Goal: Task Accomplishment & Management: Manage account settings

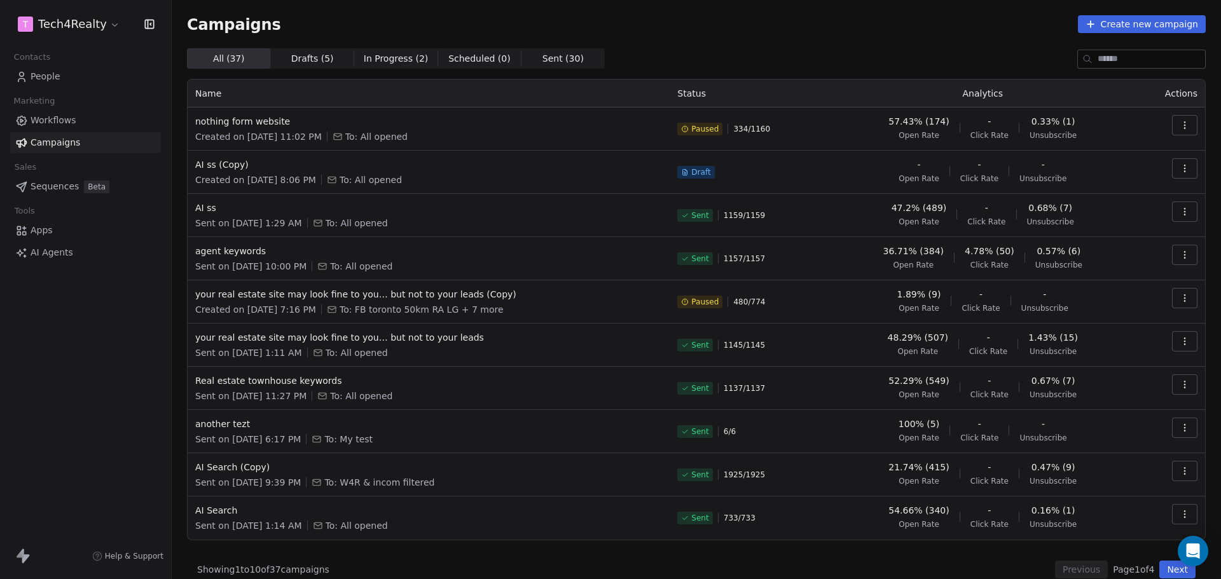
scroll to position [15, 0]
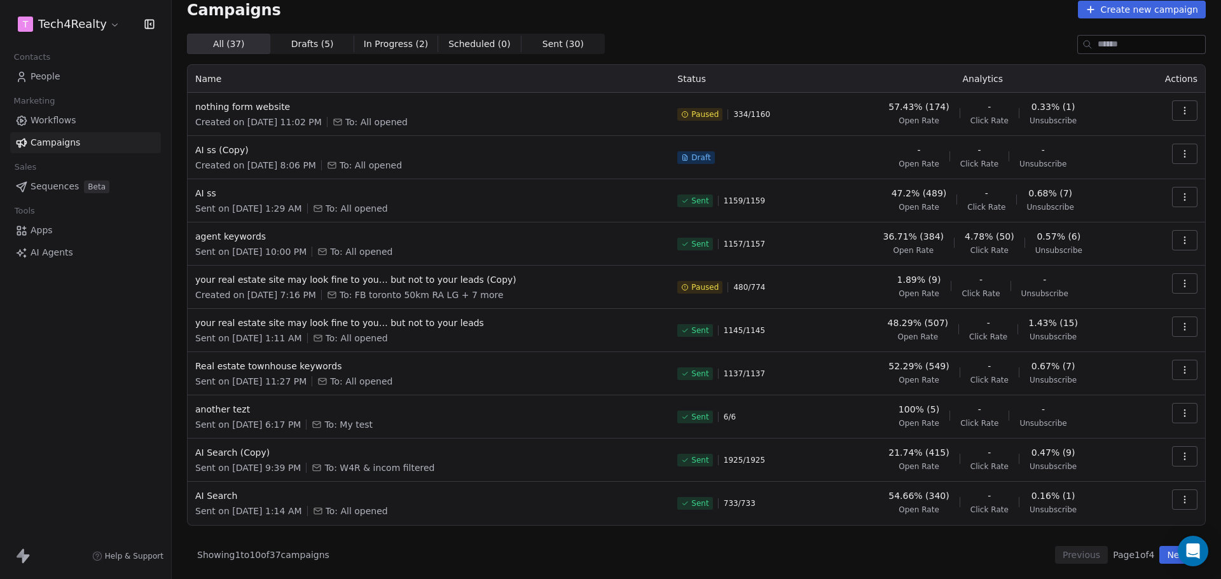
click at [968, 18] on div "Campaigns Create new campaign" at bounding box center [696, 10] width 1018 height 18
click at [748, 32] on div "Campaigns Create new campaign All ( 37 ) All ( 37 ) Drafts ( 5 ) Drafts ( 5 ) I…" at bounding box center [696, 282] width 1018 height 563
click at [677, 17] on div "Campaigns Create new campaign" at bounding box center [696, 10] width 1018 height 18
click at [743, 32] on div "Campaigns Create new campaign All ( 37 ) All ( 37 ) Drafts ( 5 ) Drafts ( 5 ) I…" at bounding box center [696, 282] width 1018 height 563
click at [694, 114] on span "Paused" at bounding box center [704, 114] width 27 height 10
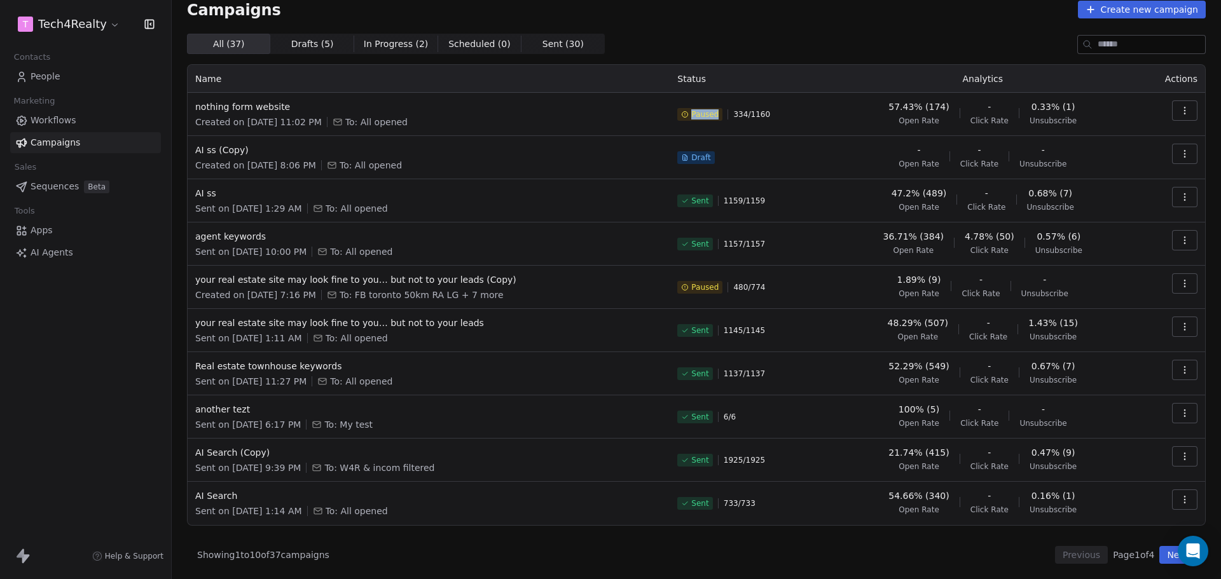
click at [694, 114] on span "Paused" at bounding box center [704, 114] width 27 height 10
click at [751, 113] on span "334 / 1160" at bounding box center [751, 114] width 37 height 10
click at [790, 112] on div "Paused 334 / 1160" at bounding box center [749, 114] width 144 height 28
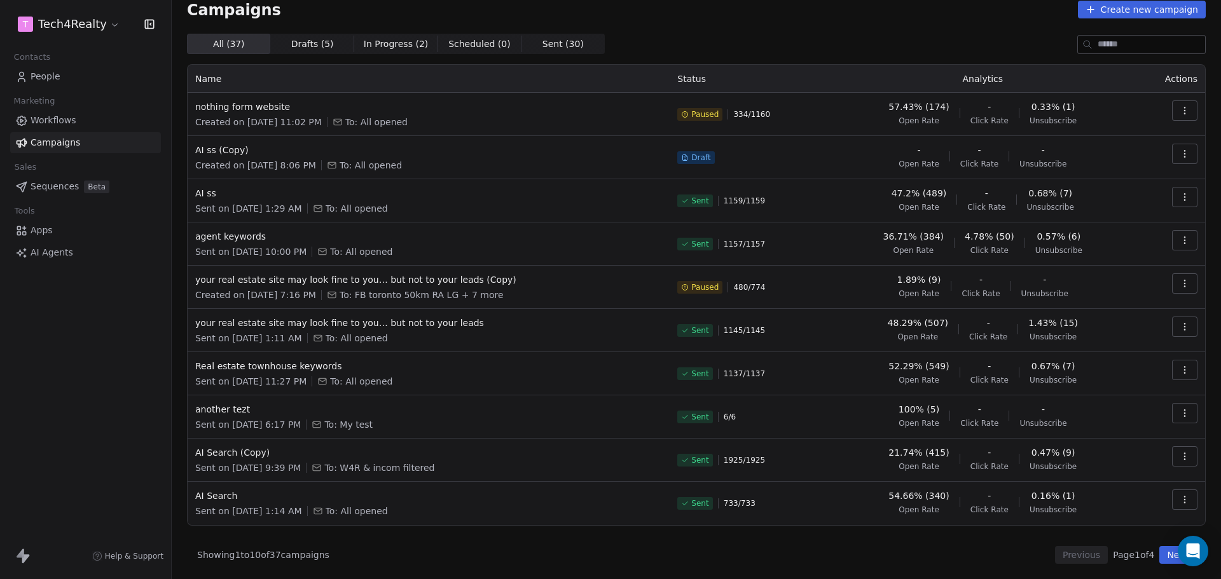
click at [660, 17] on div "Campaigns Create new campaign" at bounding box center [696, 10] width 1018 height 18
click at [826, 26] on div "Campaigns Create new campaign All ( 37 ) All ( 37 ) Drafts ( 5 ) Drafts ( 5 ) I…" at bounding box center [696, 282] width 1018 height 563
click at [1179, 108] on icon "button" at bounding box center [1184, 111] width 10 height 10
click at [1099, 196] on span "Resume" at bounding box center [1094, 200] width 41 height 15
click at [990, 27] on div "Campaigns Create new campaign All ( 37 ) All ( 37 ) Drafts ( 5 ) Drafts ( 5 ) I…" at bounding box center [696, 282] width 1018 height 563
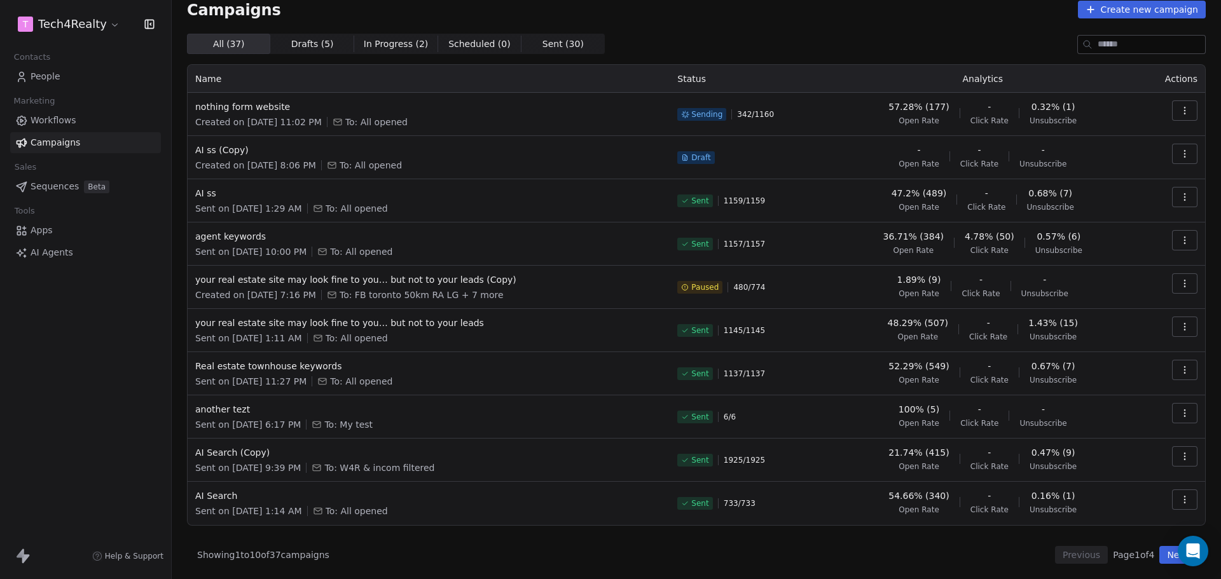
click at [689, 20] on div "Campaigns Create new campaign All ( 37 ) All ( 37 ) Drafts ( 5 ) Drafts ( 5 ) I…" at bounding box center [696, 282] width 1018 height 563
click at [612, 28] on div "Campaigns Create new campaign All ( 37 ) All ( 37 ) Drafts ( 5 ) Drafts ( 5 ) I…" at bounding box center [696, 282] width 1018 height 563
click at [636, 33] on div "Campaigns Create new campaign All ( 37 ) All ( 37 ) Drafts ( 5 ) Drafts ( 5 ) I…" at bounding box center [696, 282] width 1018 height 563
drag, startPoint x: 642, startPoint y: 42, endPoint x: 662, endPoint y: 14, distance: 34.6
click at [662, 14] on div "Campaigns Create new campaign" at bounding box center [696, 10] width 1018 height 18
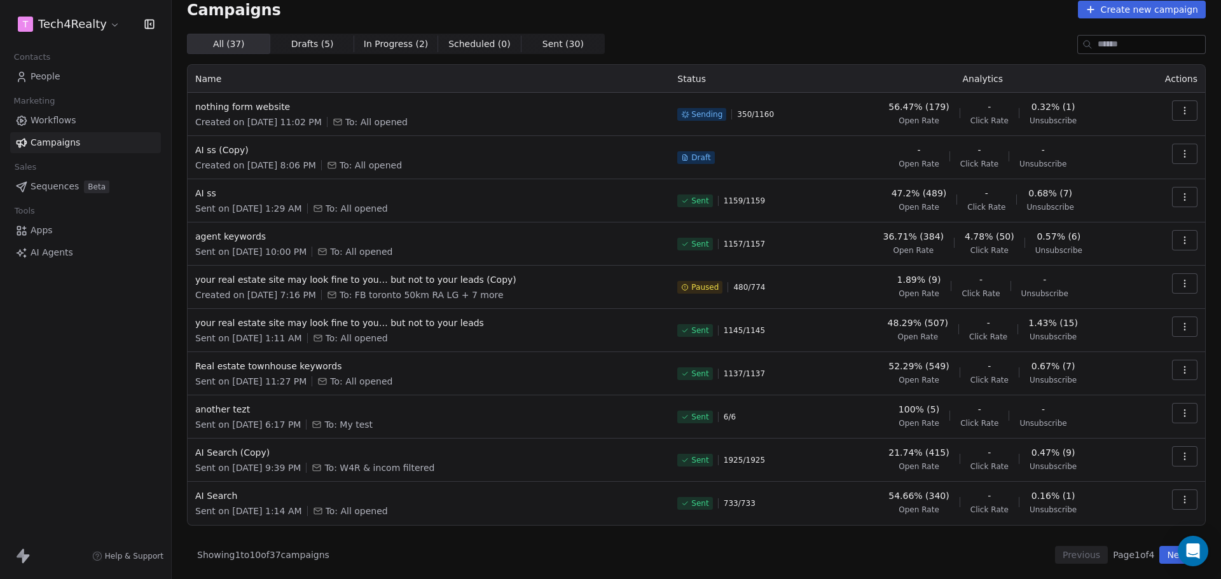
click at [699, 24] on div "Campaigns Create new campaign All ( 37 ) All ( 37 ) Drafts ( 5 ) Drafts ( 5 ) I…" at bounding box center [696, 282] width 1018 height 563
click at [233, 109] on span "nothing form website" at bounding box center [428, 106] width 467 height 13
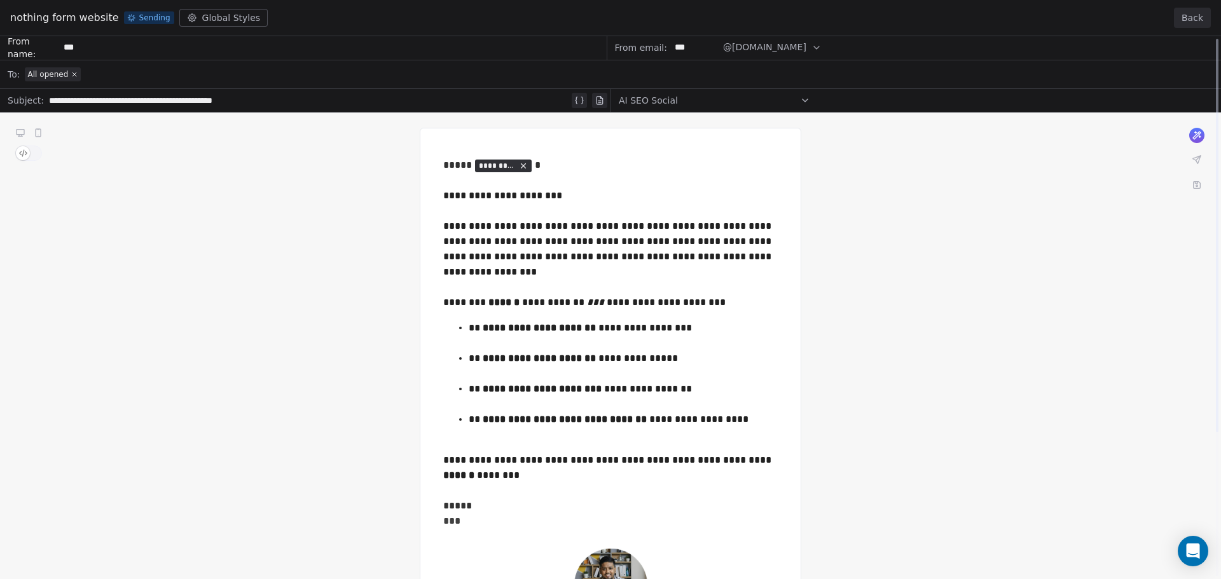
scroll to position [0, 0]
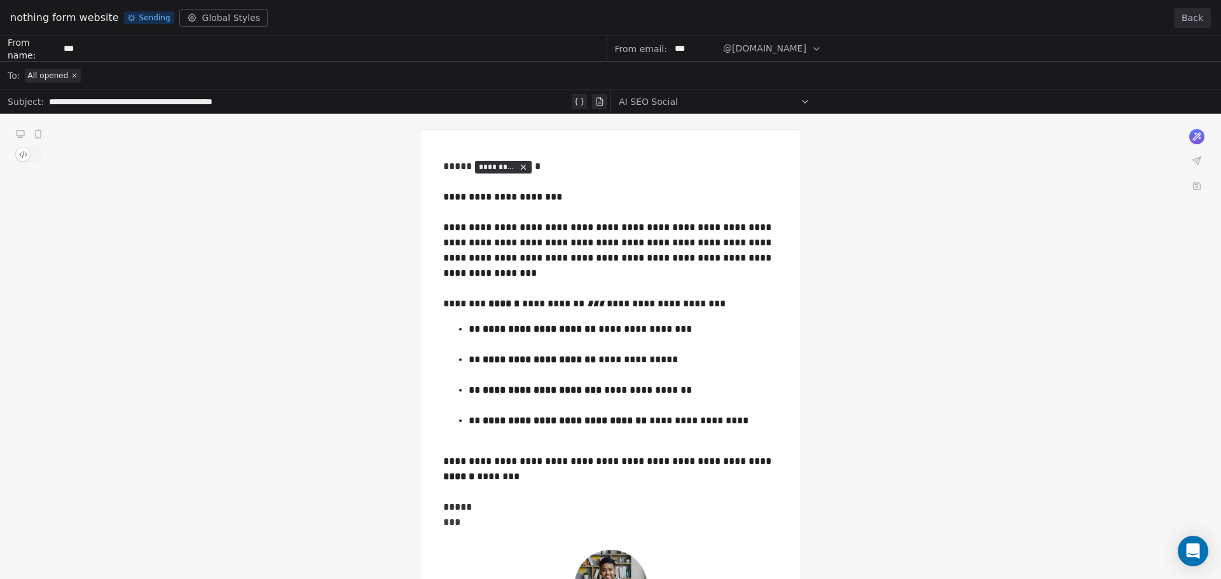
click at [1195, 20] on button "Back" at bounding box center [1192, 18] width 37 height 20
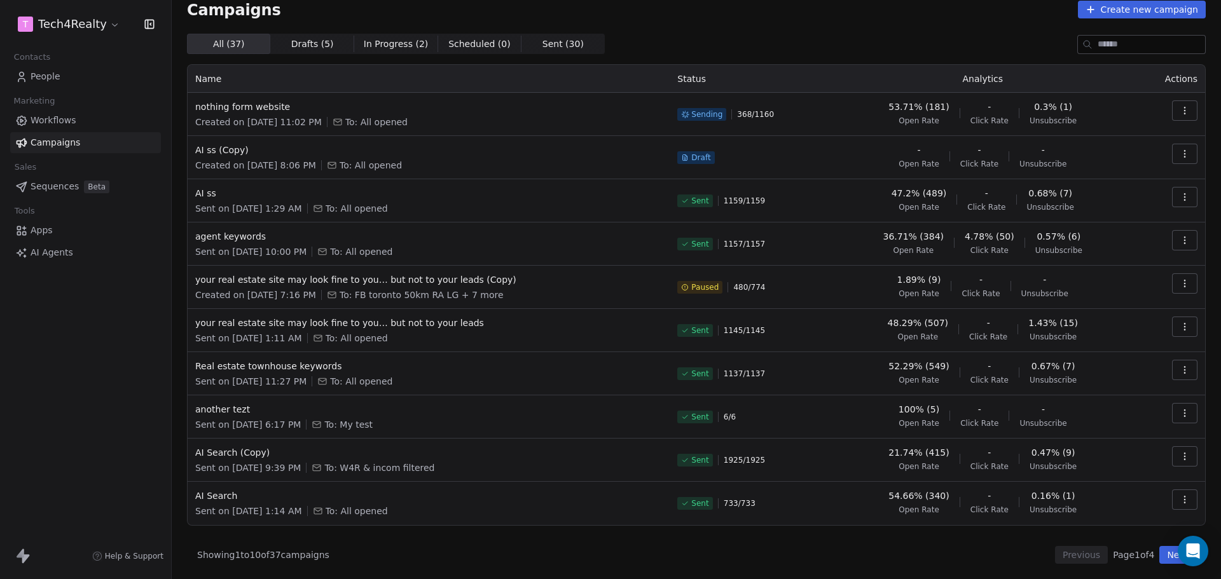
click at [685, 26] on div "Campaigns Create new campaign All ( 37 ) All ( 37 ) Drafts ( 5 ) Drafts ( 5 ) I…" at bounding box center [696, 282] width 1018 height 563
click at [669, 25] on div "Campaigns Create new campaign All ( 37 ) All ( 37 ) Drafts ( 5 ) Drafts ( 5 ) I…" at bounding box center [696, 282] width 1018 height 563
click at [739, 35] on div "All ( 37 ) All ( 37 ) Drafts ( 5 ) Drafts ( 5 ) In Progress ( 2 ) In Progress (…" at bounding box center [696, 44] width 1018 height 20
click at [760, 48] on div "All ( 37 ) All ( 37 ) Drafts ( 5 ) Drafts ( 5 ) In Progress ( 2 ) In Progress (…" at bounding box center [696, 44] width 1018 height 20
click at [668, 39] on div "All ( 37 ) All ( 37 ) Drafts ( 5 ) Drafts ( 5 ) In Progress ( 2 ) In Progress (…" at bounding box center [696, 44] width 1018 height 20
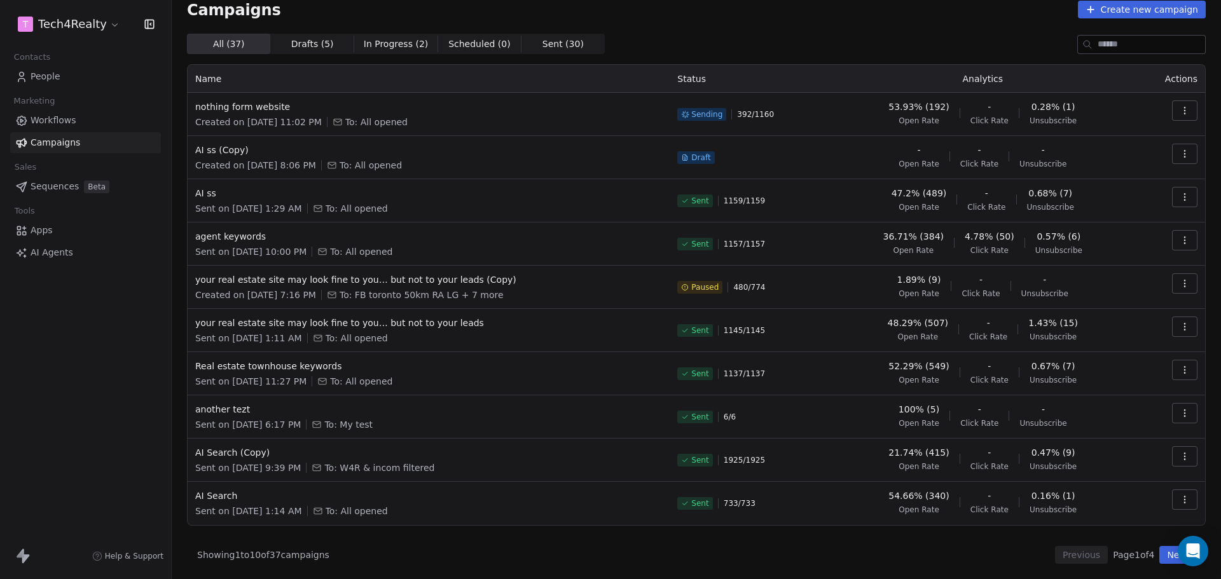
click at [781, 32] on div "Campaigns Create new campaign All ( 37 ) All ( 37 ) Drafts ( 5 ) Drafts ( 5 ) I…" at bounding box center [696, 282] width 1018 height 563
click at [837, 17] on div "Campaigns Create new campaign" at bounding box center [696, 10] width 1018 height 18
click at [694, 38] on div "All ( 37 ) All ( 37 ) Drafts ( 5 ) Drafts ( 5 ) In Progress ( 2 ) In Progress (…" at bounding box center [696, 44] width 1018 height 20
drag, startPoint x: 732, startPoint y: 114, endPoint x: 782, endPoint y: 111, distance: 49.7
click at [778, 114] on div "Sending 398 / 1160" at bounding box center [749, 114] width 144 height 28
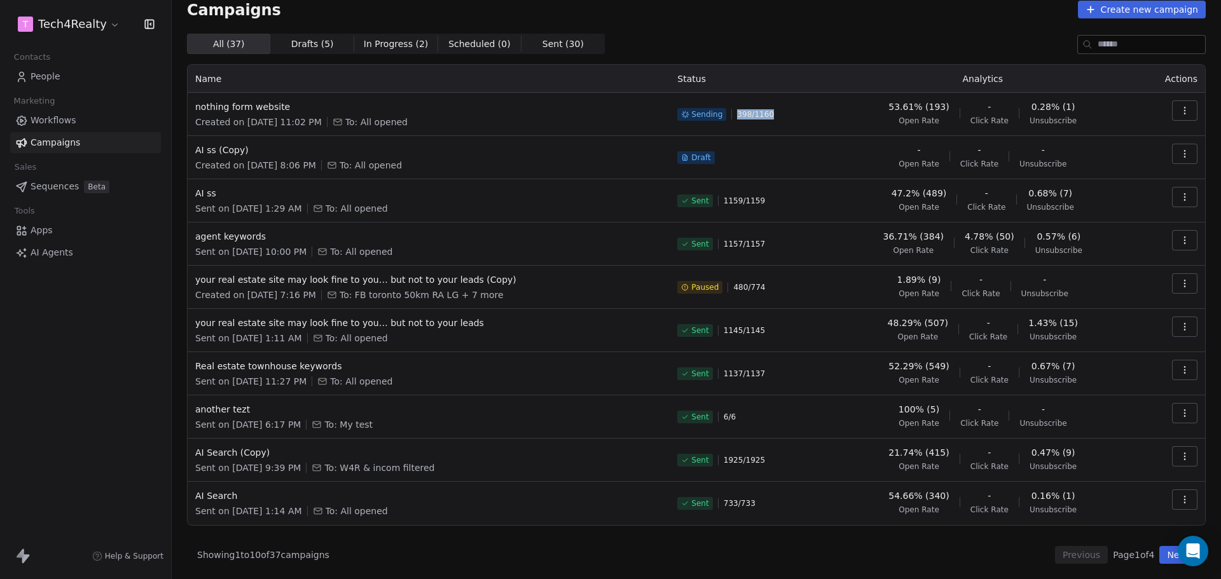
click at [789, 111] on div "Sending 398 / 1160" at bounding box center [749, 114] width 144 height 28
click at [697, 114] on span "Sending" at bounding box center [706, 114] width 31 height 10
click at [697, 115] on span "Sending" at bounding box center [706, 114] width 31 height 10
click at [697, 116] on span "Sending" at bounding box center [706, 114] width 31 height 10
click at [786, 114] on div "Sending 398 / 1160" at bounding box center [749, 114] width 144 height 28
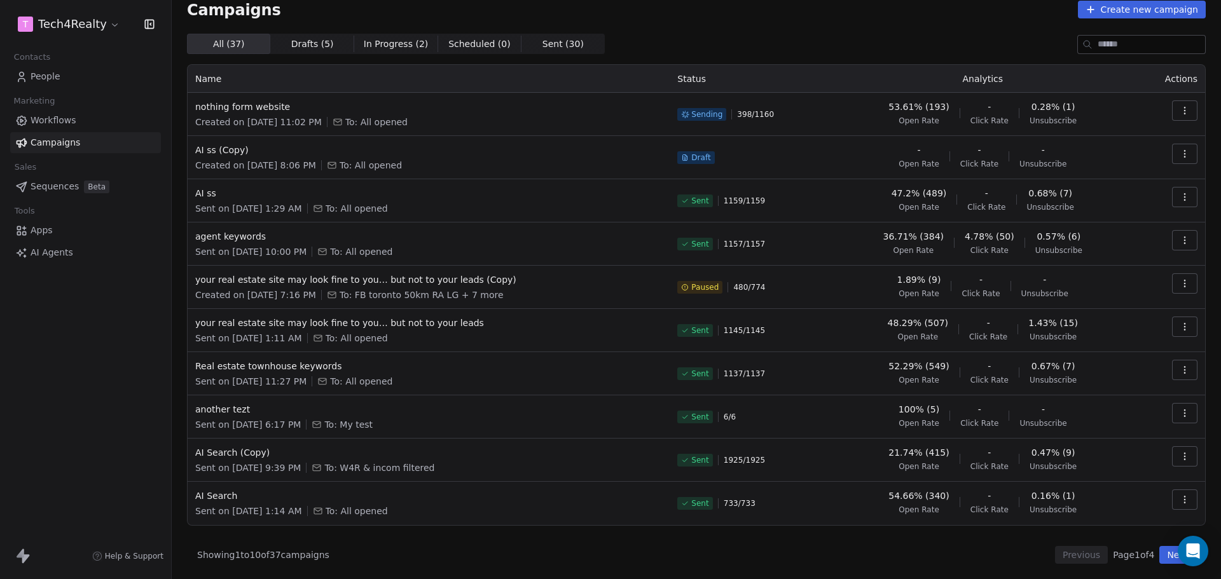
click at [691, 287] on span "Paused" at bounding box center [704, 287] width 27 height 10
click at [691, 284] on span "Paused" at bounding box center [704, 287] width 27 height 10
click at [685, 287] on icon at bounding box center [685, 286] width 0 height 1
drag, startPoint x: 679, startPoint y: 287, endPoint x: 716, endPoint y: 287, distance: 36.9
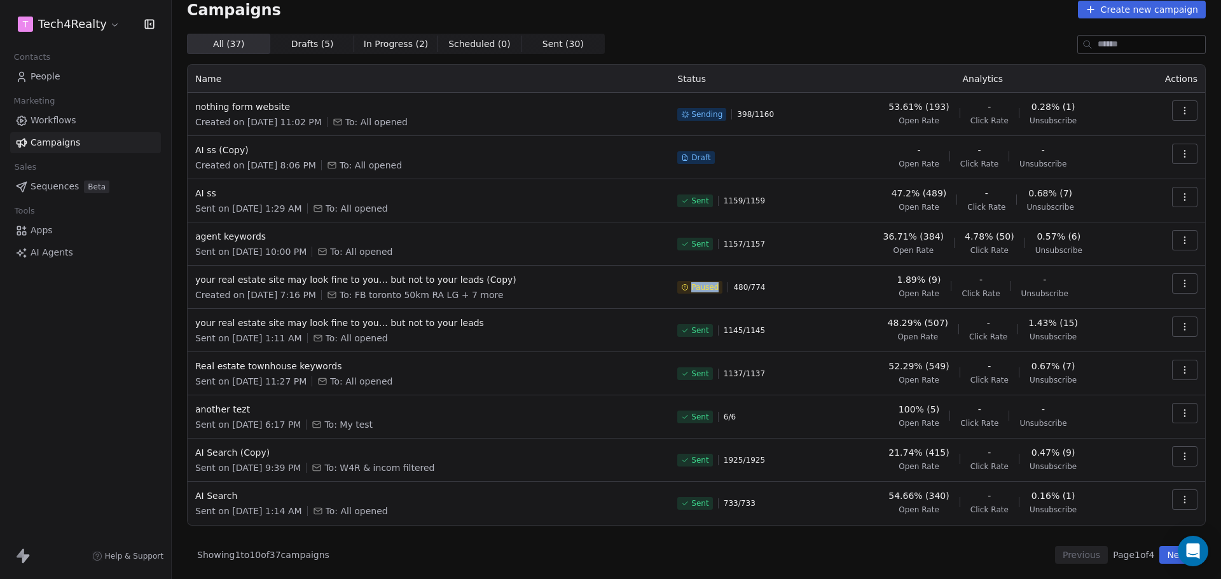
click at [716, 287] on span "Paused" at bounding box center [699, 287] width 45 height 13
click at [698, 285] on span "Paused" at bounding box center [704, 287] width 27 height 10
drag, startPoint x: 669, startPoint y: 288, endPoint x: 718, endPoint y: 288, distance: 48.3
click at [718, 288] on td "Paused 480 / 774" at bounding box center [748, 287] width 159 height 43
click at [718, 288] on div "Paused 480 / 774" at bounding box center [749, 287] width 144 height 28
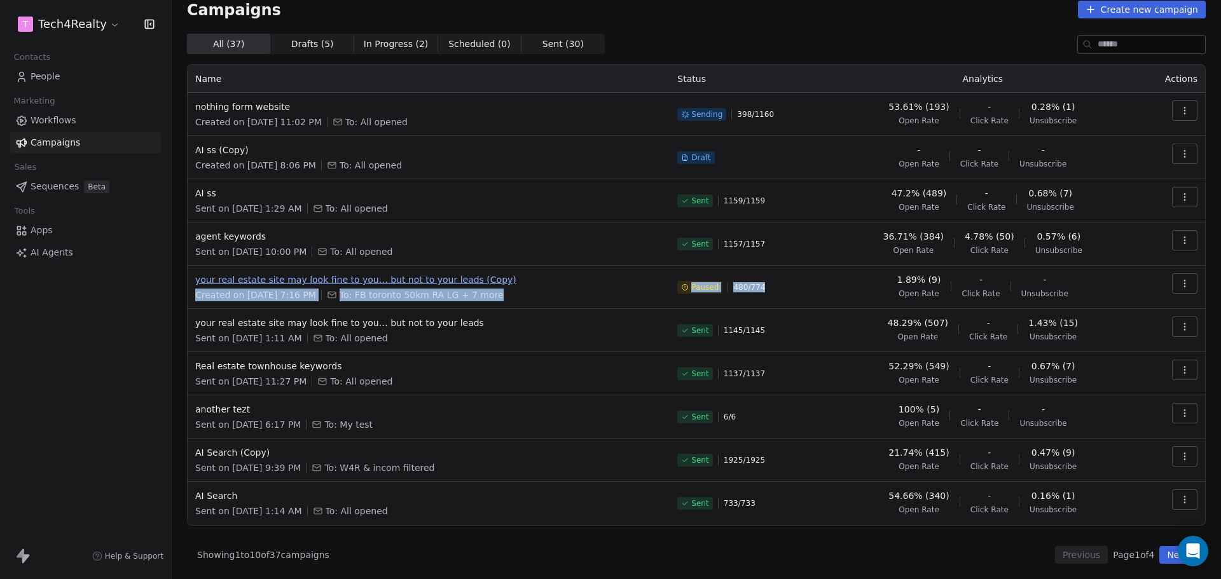
drag, startPoint x: 765, startPoint y: 285, endPoint x: 657, endPoint y: 285, distance: 107.4
click at [657, 285] on tr "your real estate site may look fine to you… but not to your leads (Copy) Create…" at bounding box center [696, 287] width 1017 height 43
click at [655, 274] on span "your real estate site may look fine to you… but not to your leads (Copy)" at bounding box center [428, 279] width 467 height 13
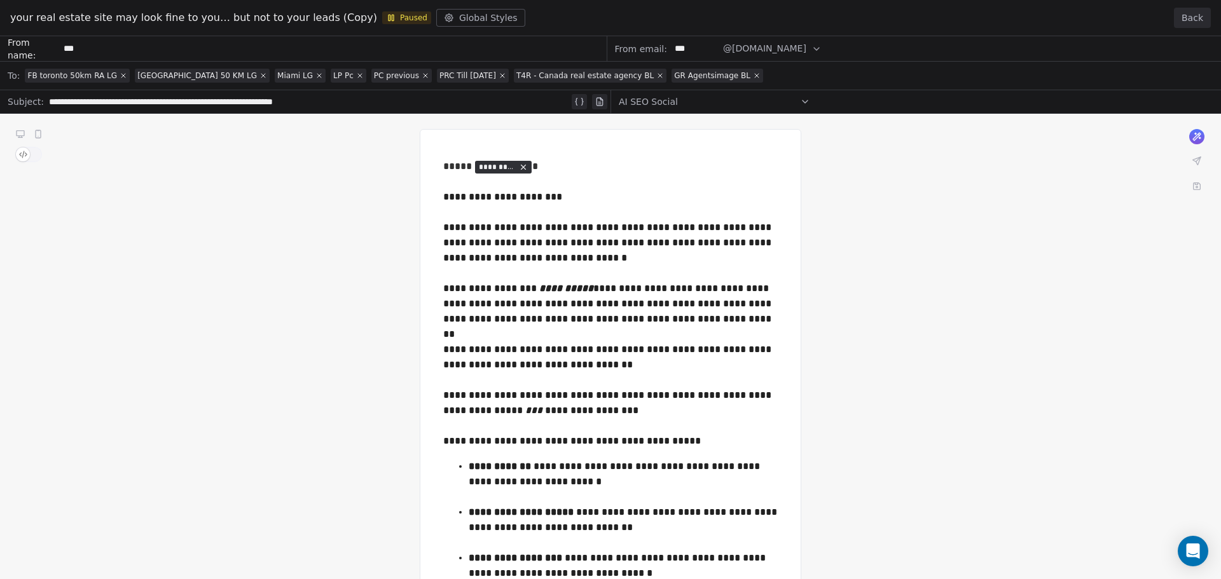
click at [1190, 18] on button "Back" at bounding box center [1192, 18] width 37 height 20
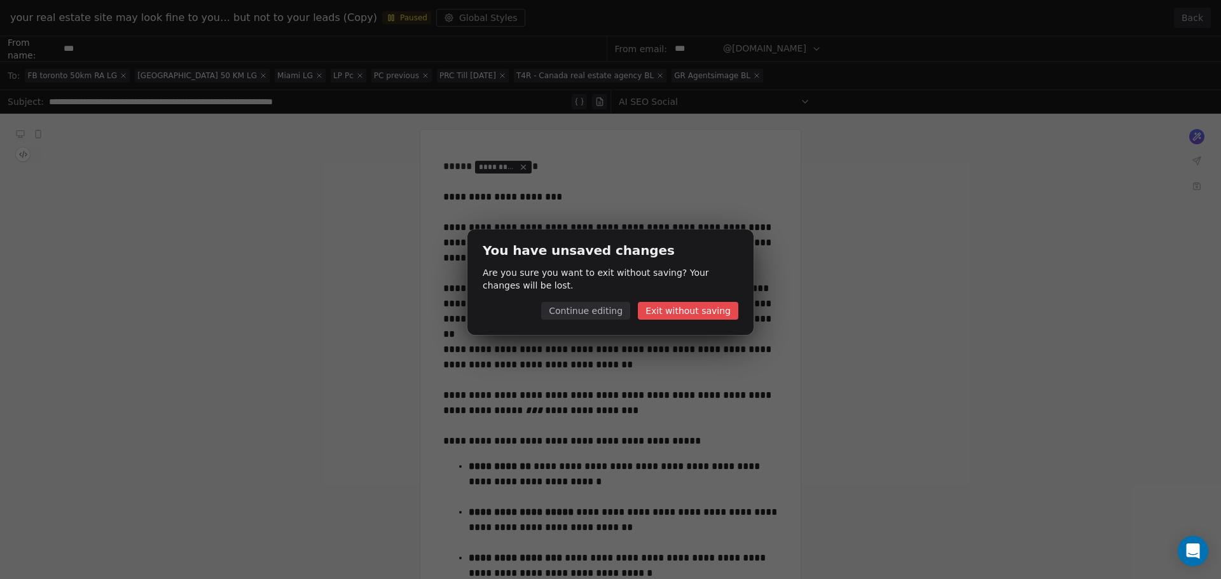
click at [678, 315] on button "Exit without saving" at bounding box center [688, 311] width 100 height 18
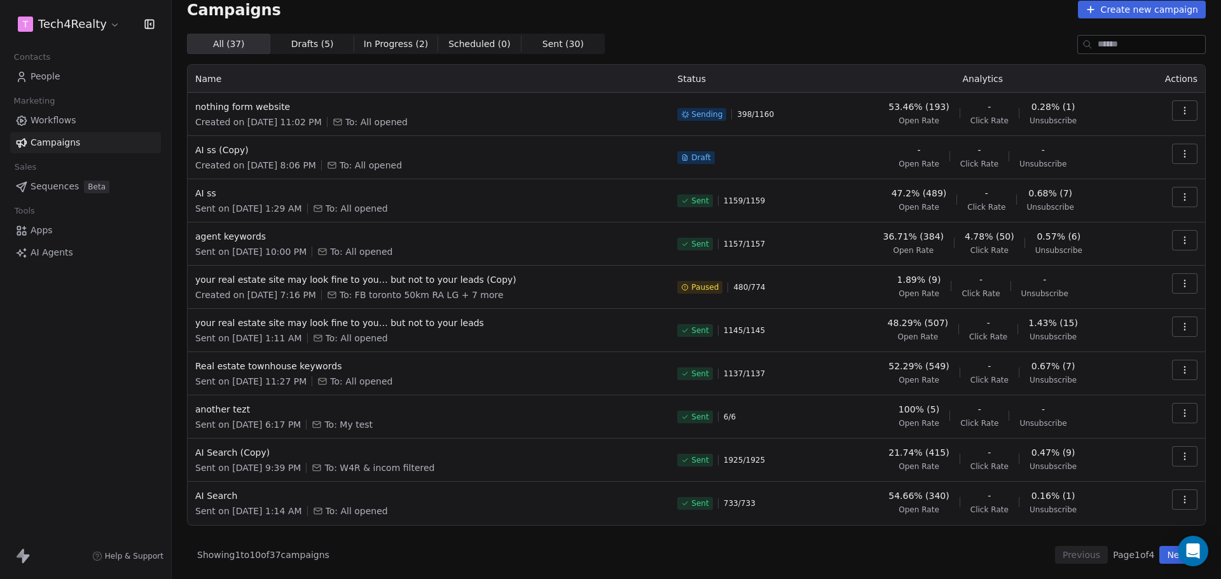
click at [695, 22] on div "Campaigns Create new campaign All ( 37 ) All ( 37 ) Drafts ( 5 ) Drafts ( 5 ) I…" at bounding box center [696, 282] width 1018 height 563
click at [87, 78] on link "People" at bounding box center [85, 76] width 151 height 21
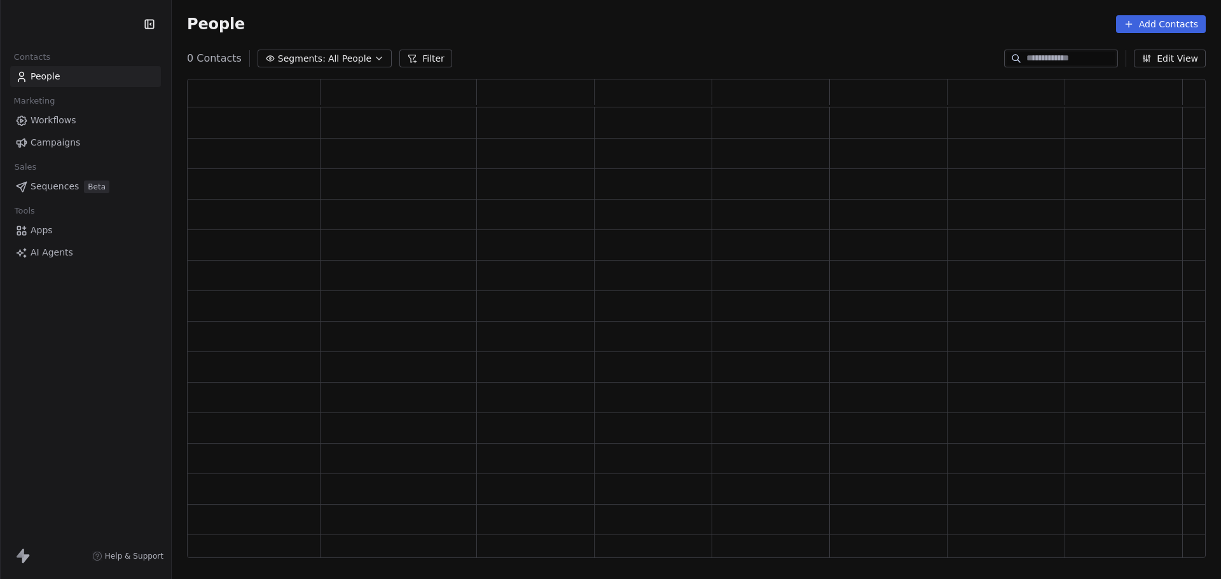
scroll to position [469, 1009]
click at [1034, 54] on input at bounding box center [1070, 58] width 89 height 13
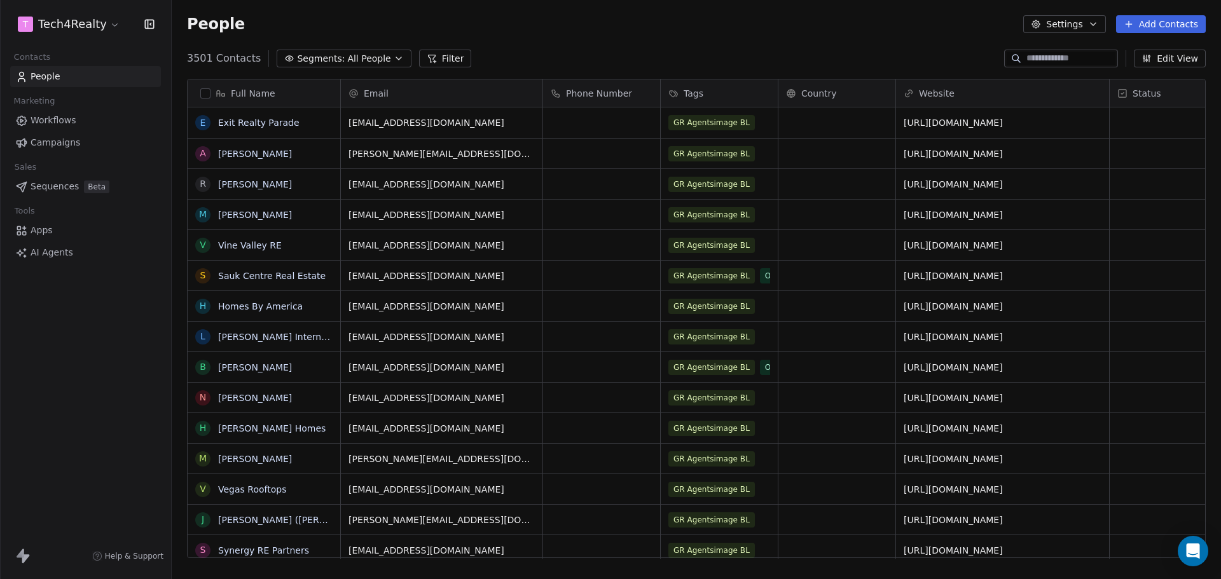
paste input "**********"
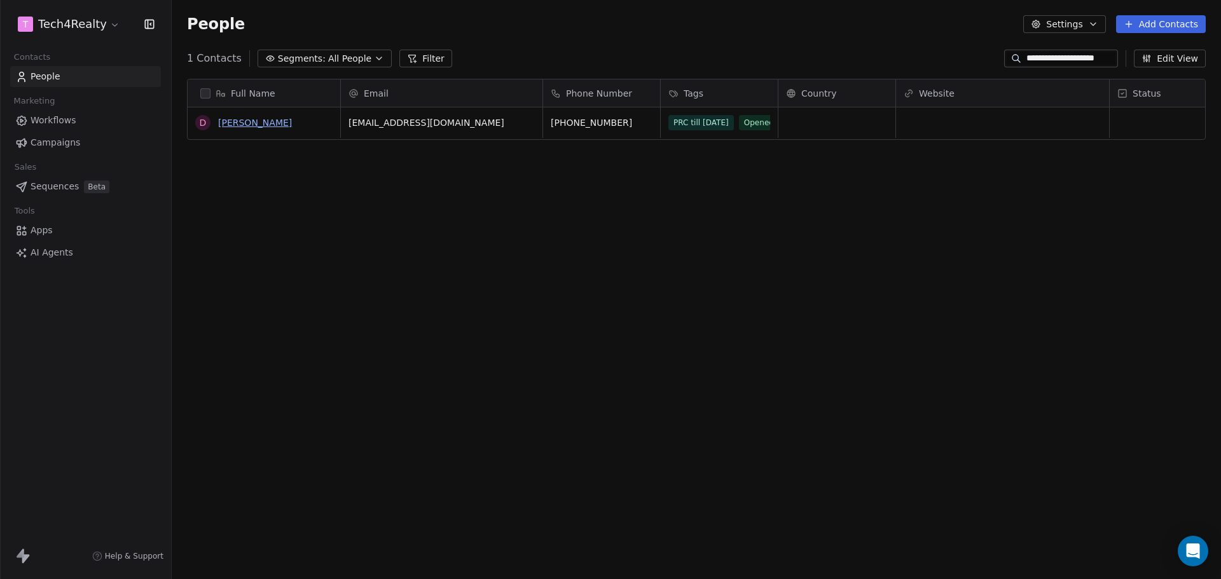
scroll to position [500, 1039]
type input "**********"
click at [255, 121] on link "[PERSON_NAME]" at bounding box center [255, 123] width 74 height 10
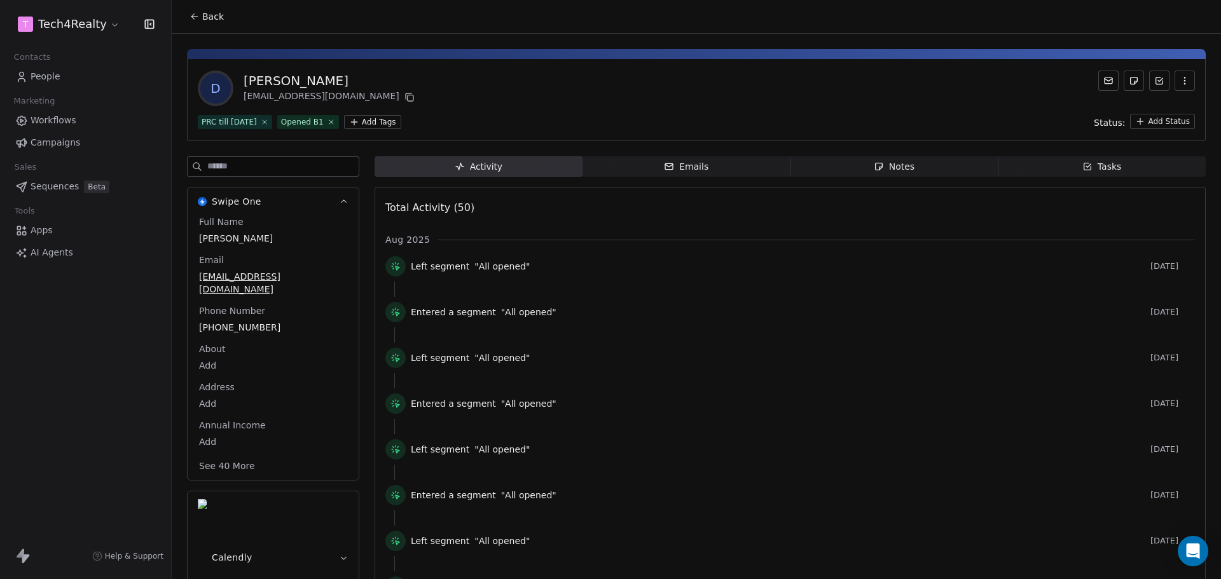
click at [54, 147] on span "Campaigns" at bounding box center [56, 142] width 50 height 13
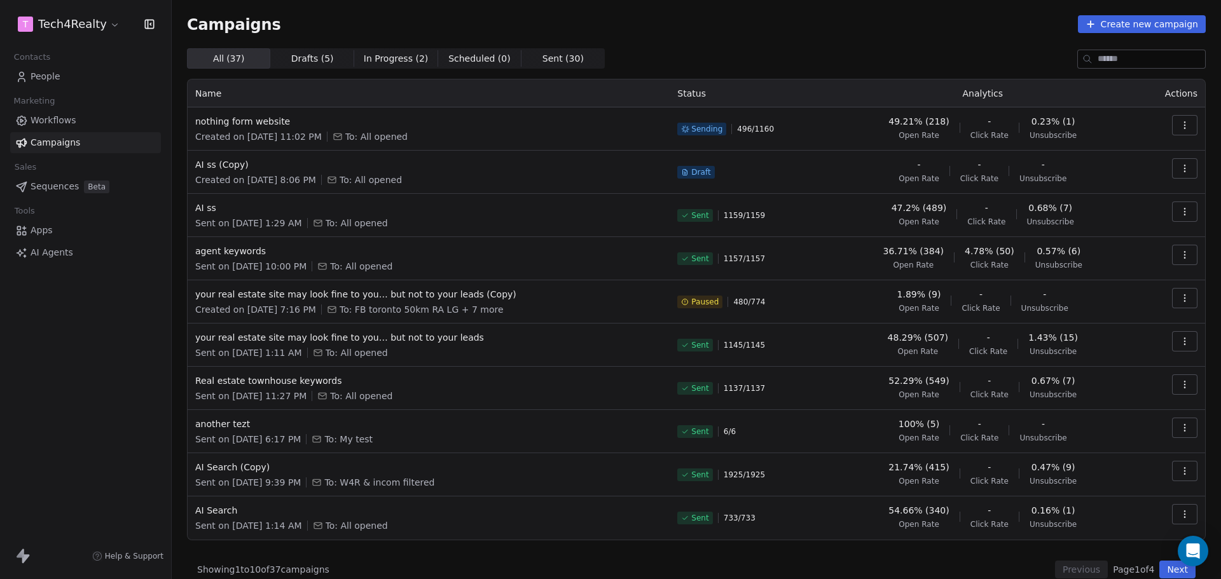
click at [716, 46] on div "Campaigns Create new campaign All ( 37 ) All ( 37 ) Drafts ( 5 ) Drafts ( 5 ) I…" at bounding box center [696, 296] width 1018 height 563
click at [624, 24] on div "Campaigns Create new campaign" at bounding box center [696, 24] width 1018 height 18
click at [534, 22] on div "Campaigns Create new campaign" at bounding box center [696, 24] width 1018 height 18
click at [547, 29] on div "Campaigns Create new campaign" at bounding box center [696, 24] width 1018 height 18
click at [623, 32] on div "Campaigns Create new campaign" at bounding box center [696, 24] width 1018 height 18
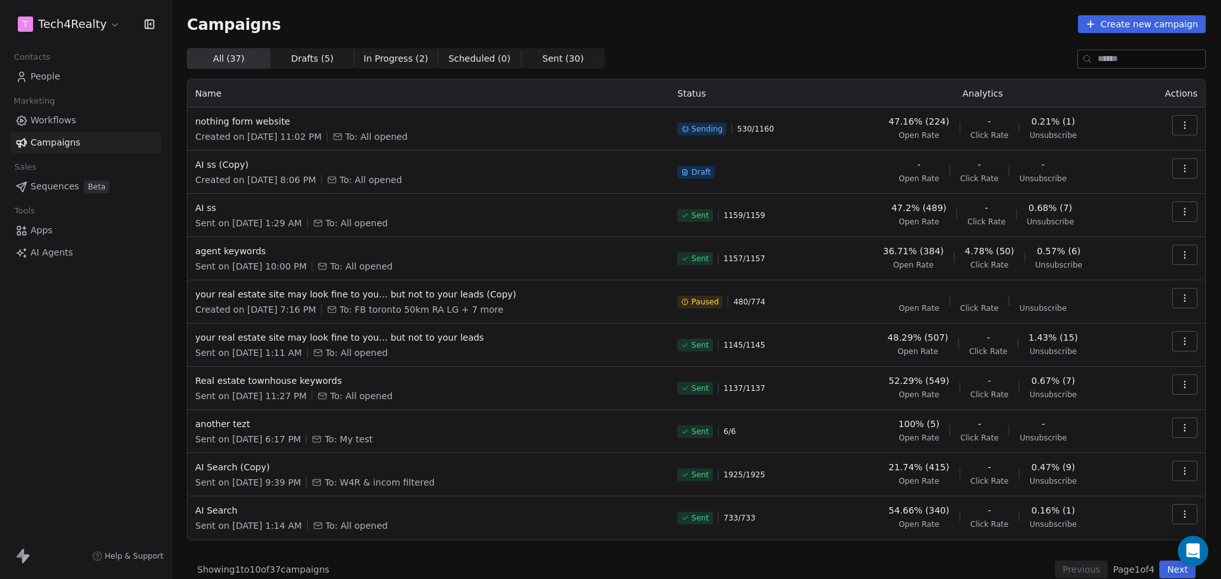
click at [770, 5] on div "Campaigns Create new campaign All ( 37 ) All ( 37 ) Drafts ( 5 ) Drafts ( 5 ) I…" at bounding box center [696, 297] width 1049 height 594
click at [654, 32] on div "Campaigns Create new campaign" at bounding box center [696, 24] width 1018 height 18
click at [744, 19] on div "Campaigns Create new campaign" at bounding box center [696, 24] width 1018 height 18
click at [654, 44] on div "Campaigns Create new campaign All ( 37 ) All ( 37 ) Drafts ( 5 ) Drafts ( 5 ) I…" at bounding box center [696, 296] width 1018 height 563
click at [829, 34] on div "Campaigns Create new campaign All ( 37 ) All ( 37 ) Drafts ( 5 ) Drafts ( 5 ) I…" at bounding box center [696, 296] width 1018 height 563
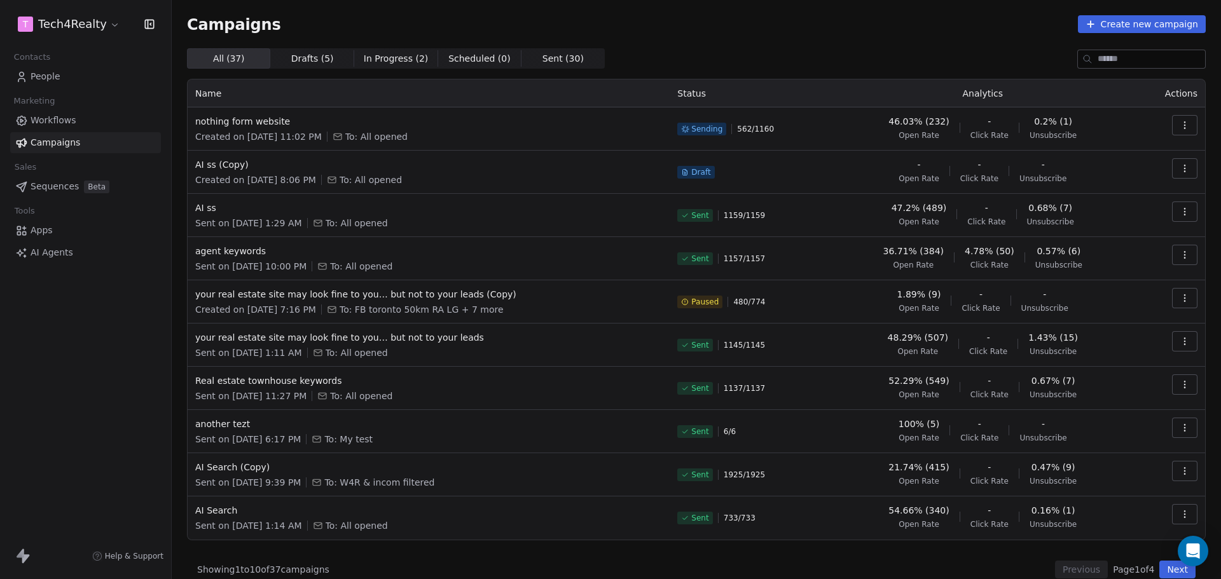
click at [795, 13] on div "Campaigns Create new campaign All ( 37 ) All ( 37 ) Drafts ( 5 ) Drafts ( 5 ) I…" at bounding box center [696, 297] width 1049 height 594
